Goal: Navigation & Orientation: Understand site structure

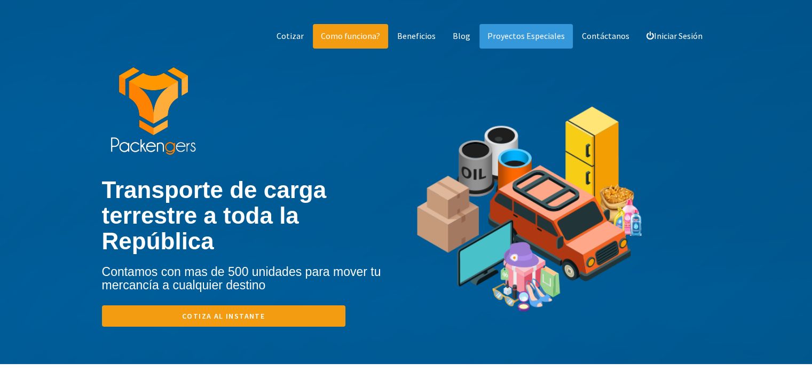
click at [368, 41] on link "Como funciona?" at bounding box center [350, 36] width 75 height 25
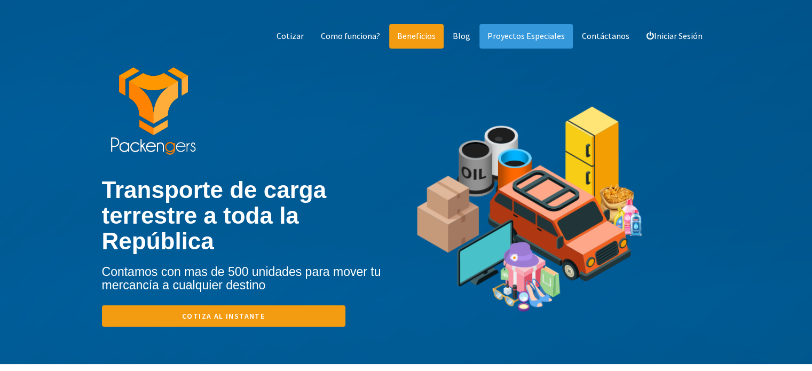
click at [426, 36] on link "Beneficios" at bounding box center [416, 36] width 54 height 25
click at [463, 38] on link "Blog" at bounding box center [462, 36] width 34 height 25
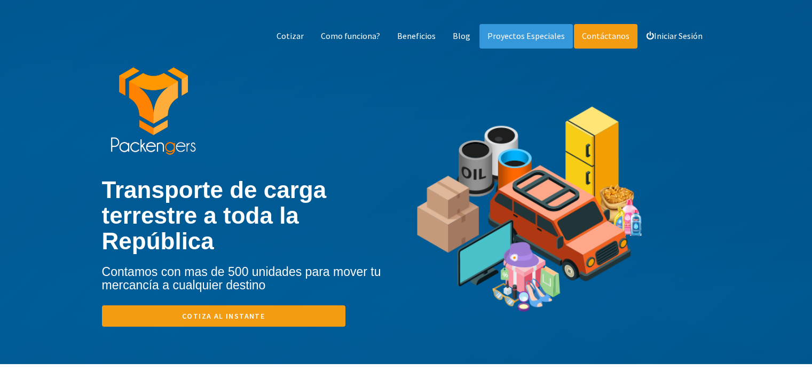
click at [615, 33] on link "Contáctanos" at bounding box center [606, 36] width 64 height 25
